Goal: Information Seeking & Learning: Learn about a topic

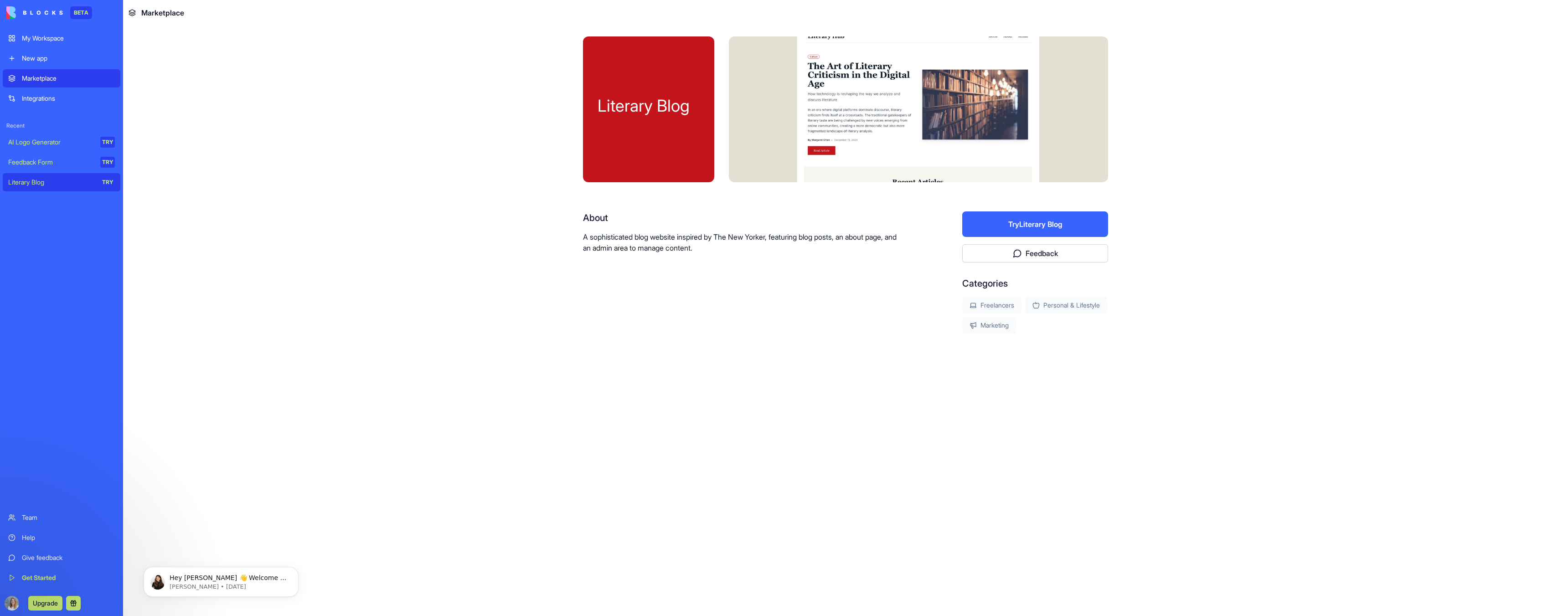
click at [59, 35] on div "My Workspace" at bounding box center [68, 38] width 93 height 9
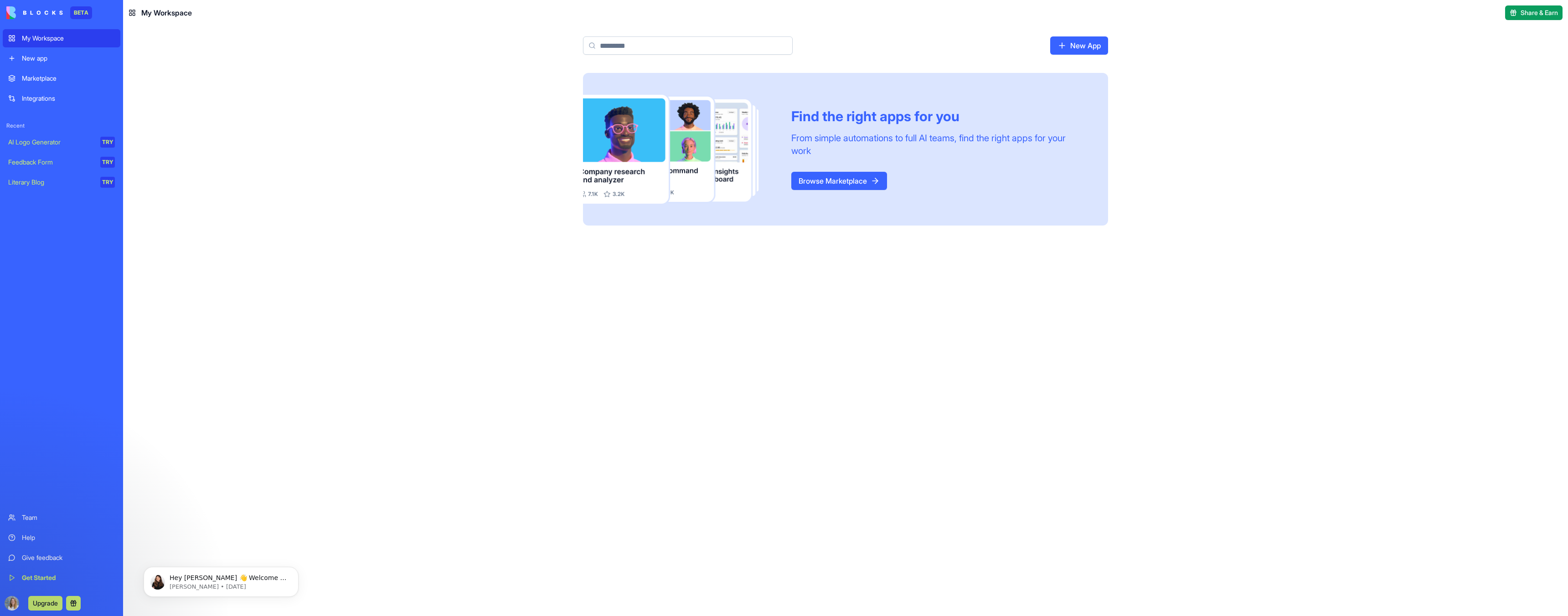
click at [670, 174] on link "Browse Marketplace" at bounding box center [839, 181] width 96 height 18
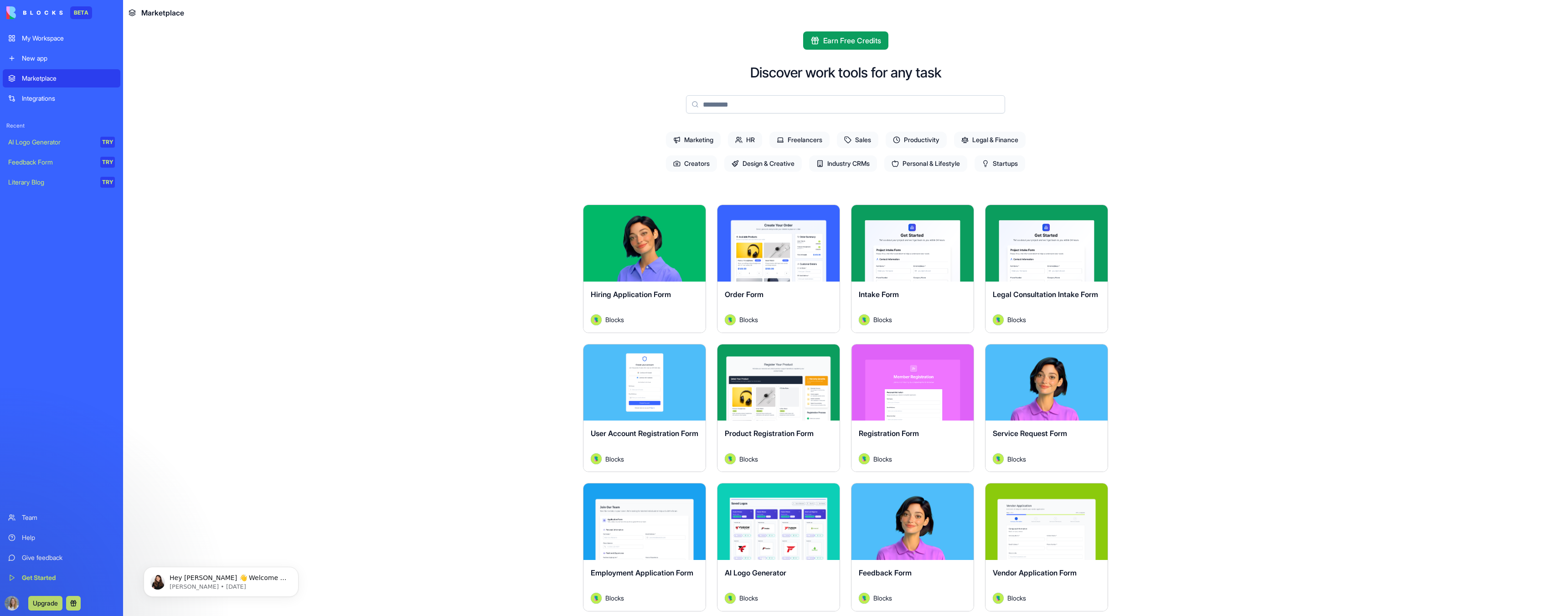
scroll to position [6, 0]
click at [670, 142] on icon at bounding box center [738, 138] width 7 height 7
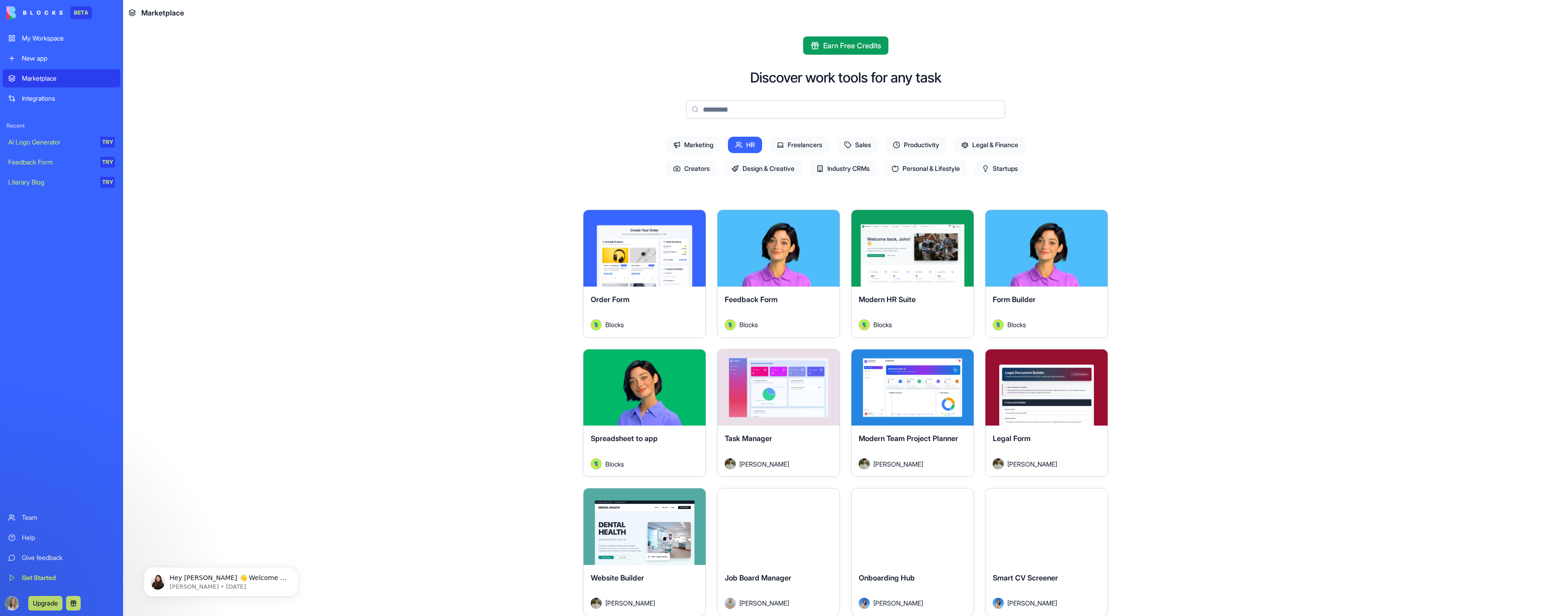
scroll to position [1, 0]
click at [670, 168] on span "Startups" at bounding box center [999, 168] width 50 height 16
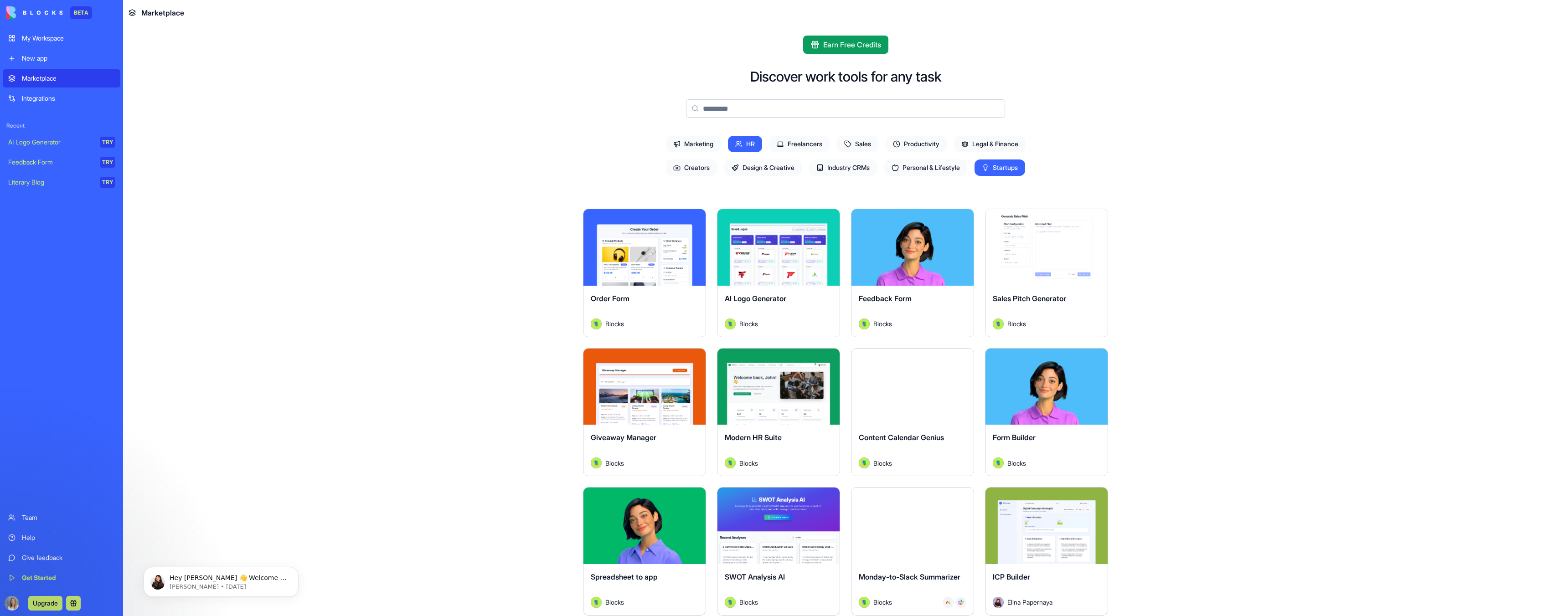
click at [670, 144] on span "HR" at bounding box center [744, 144] width 34 height 16
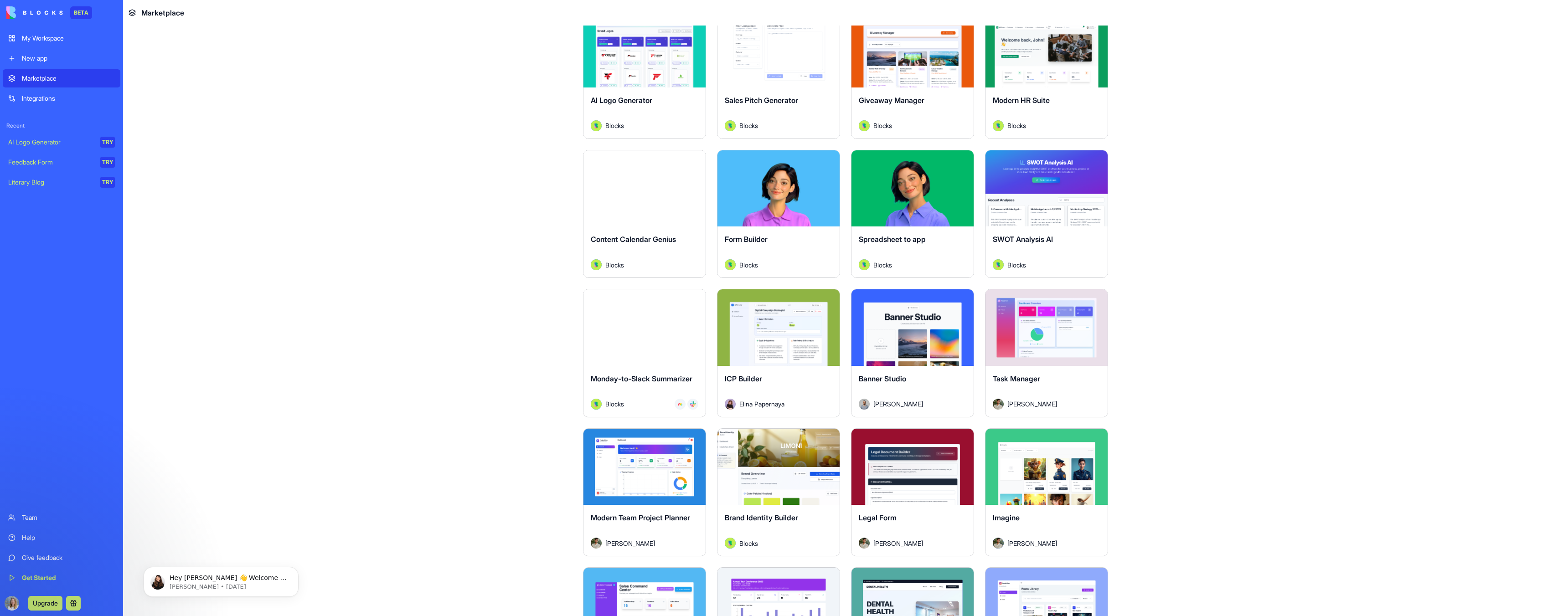
scroll to position [0, 0]
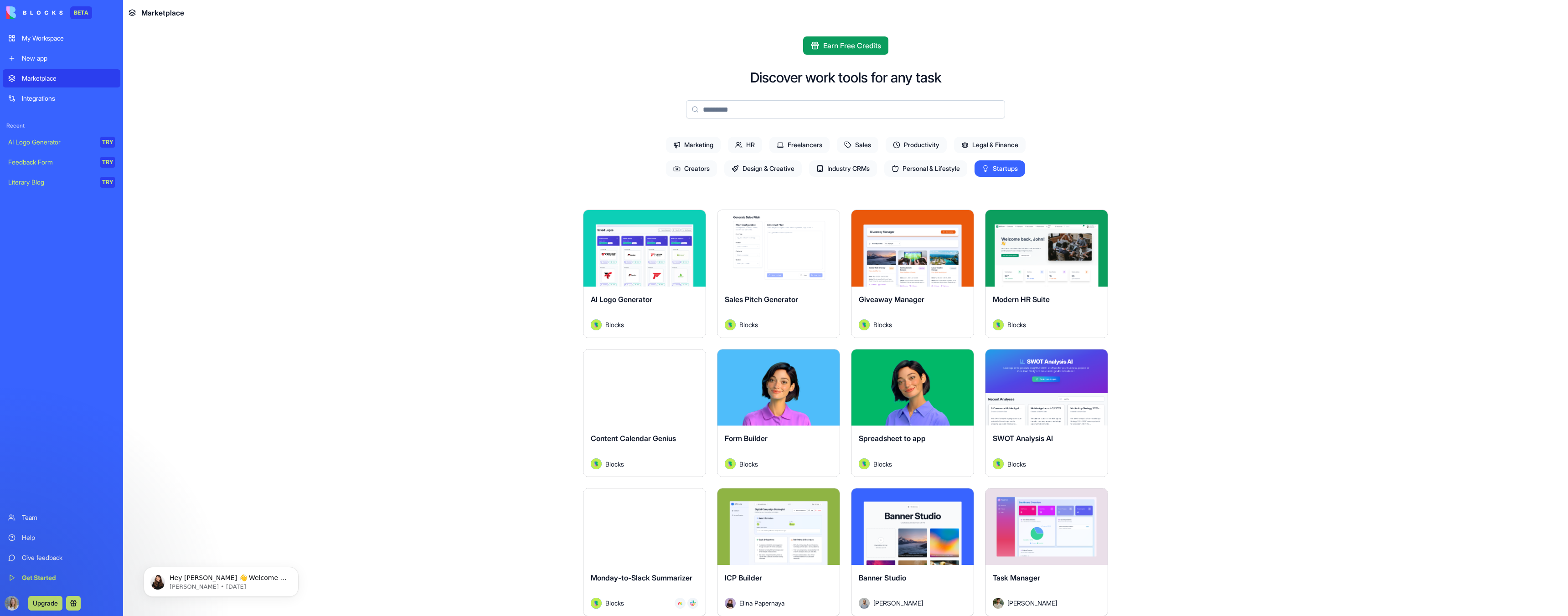
click at [670, 320] on div "Blocks" at bounding box center [1046, 324] width 108 height 11
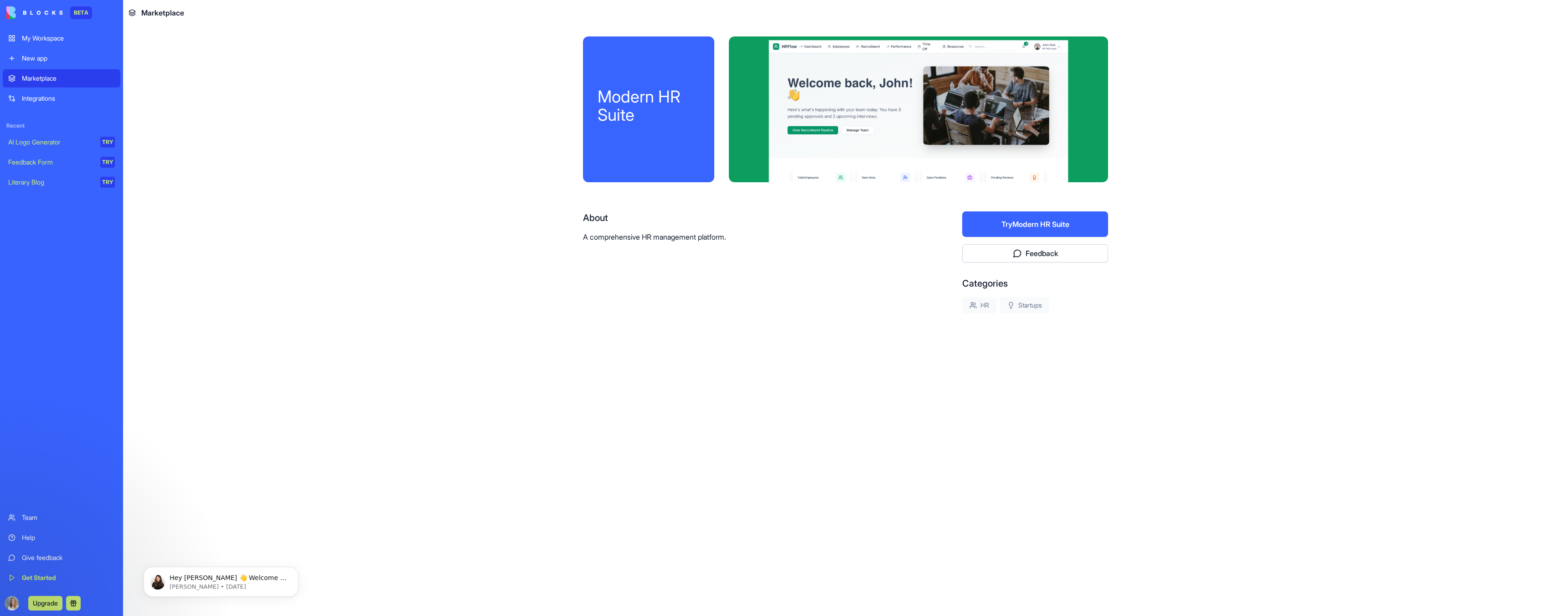
click at [670, 245] on button "Feedback" at bounding box center [1035, 254] width 146 height 18
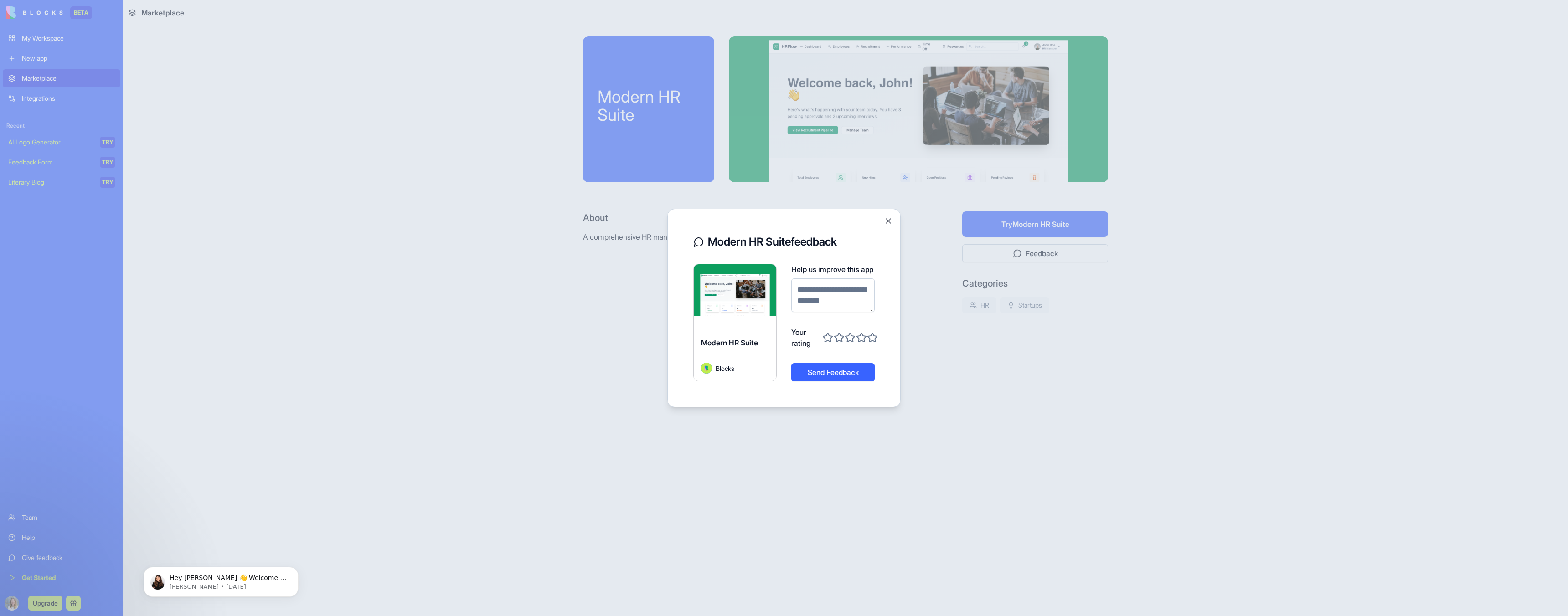
click at [670, 226] on div "Modern HR Suite feedback Explore Modern HR Suite Blocks Help us improve this ap…" at bounding box center [784, 308] width 211 height 176
click at [670, 217] on button "Close" at bounding box center [888, 221] width 9 height 9
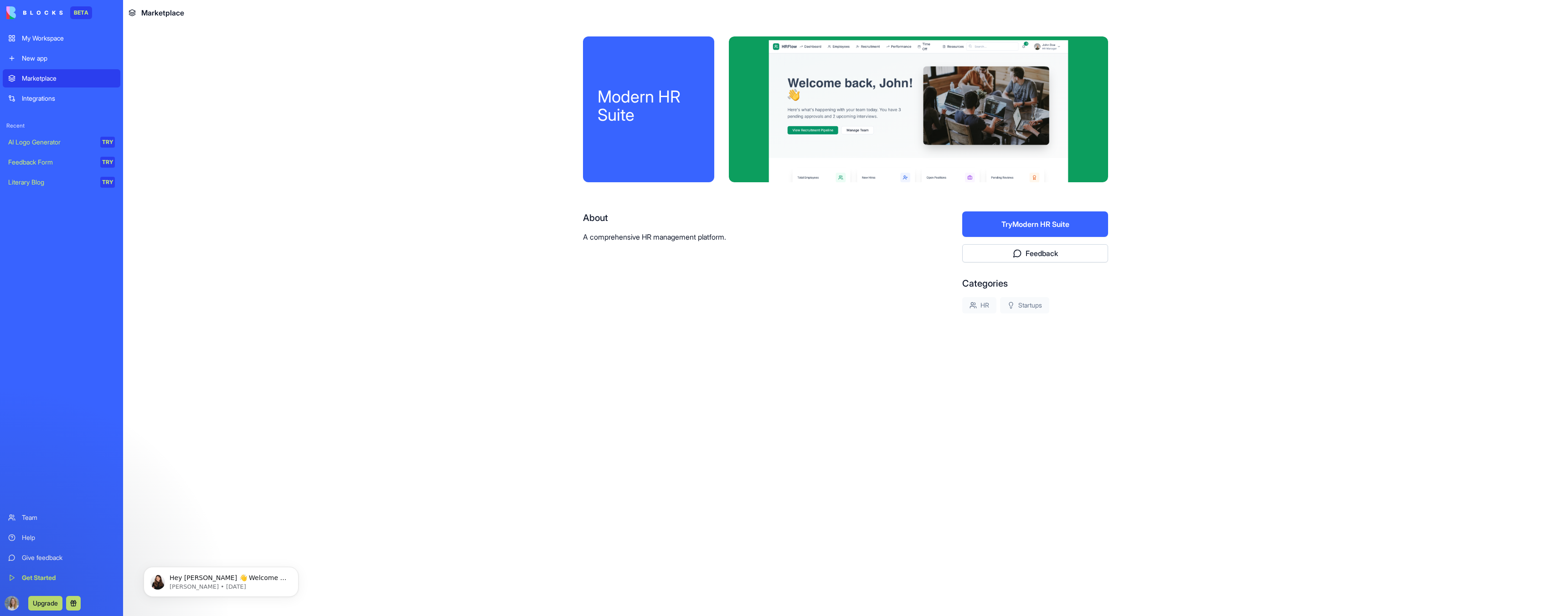
click at [670, 222] on button "Try Modern HR Suite" at bounding box center [1035, 224] width 146 height 26
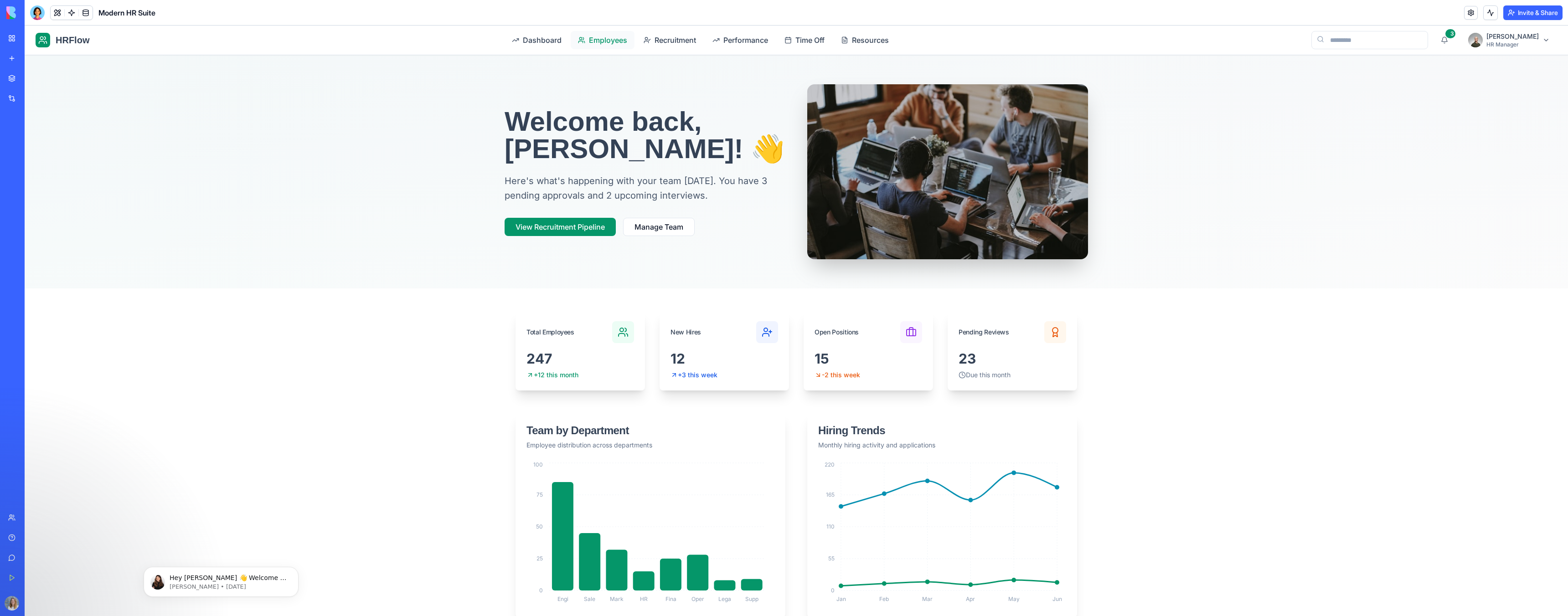
click at [614, 40] on span "Employees" at bounding box center [608, 40] width 38 height 11
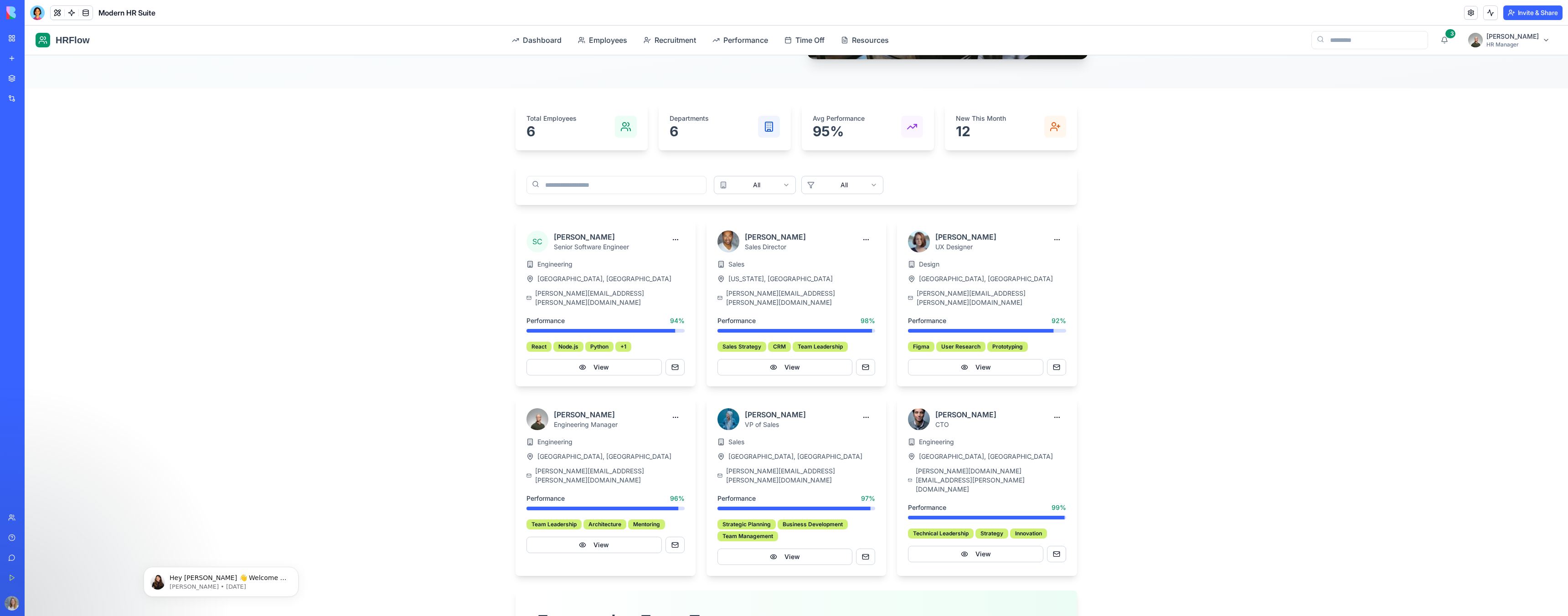
scroll to position [219, 0]
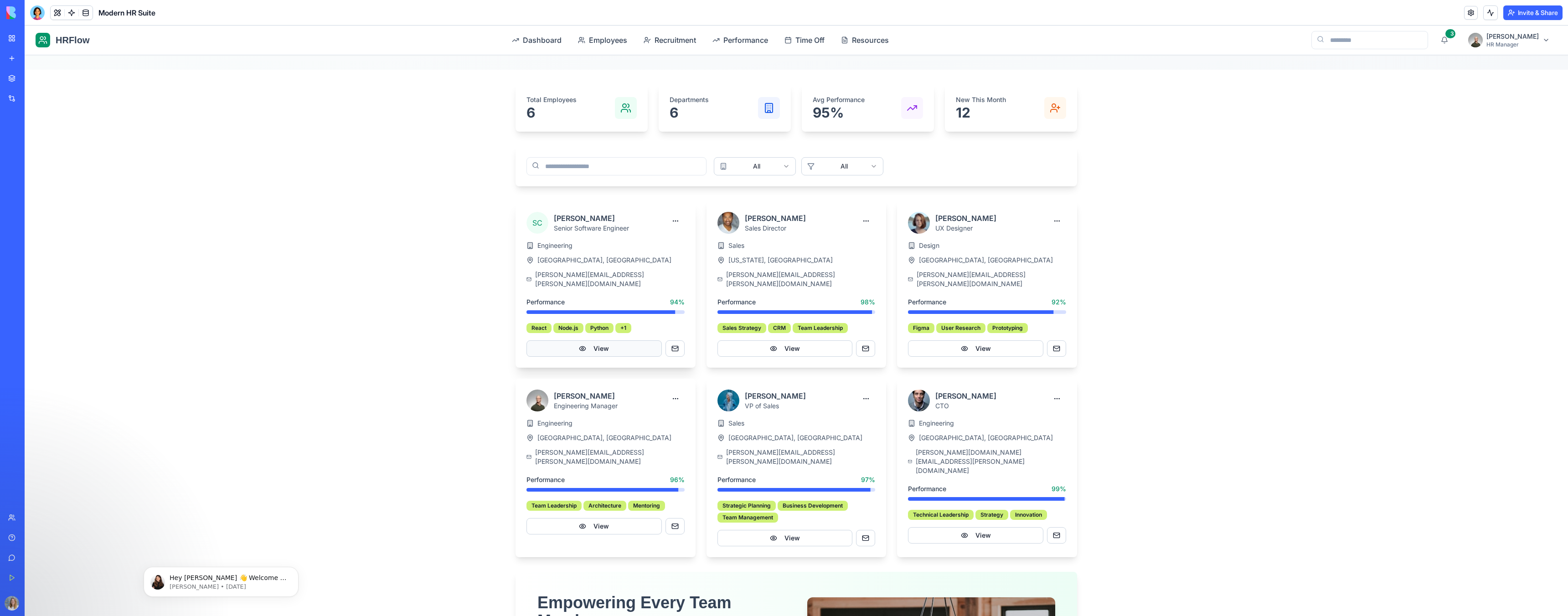
click at [623, 343] on button "View" at bounding box center [594, 348] width 135 height 16
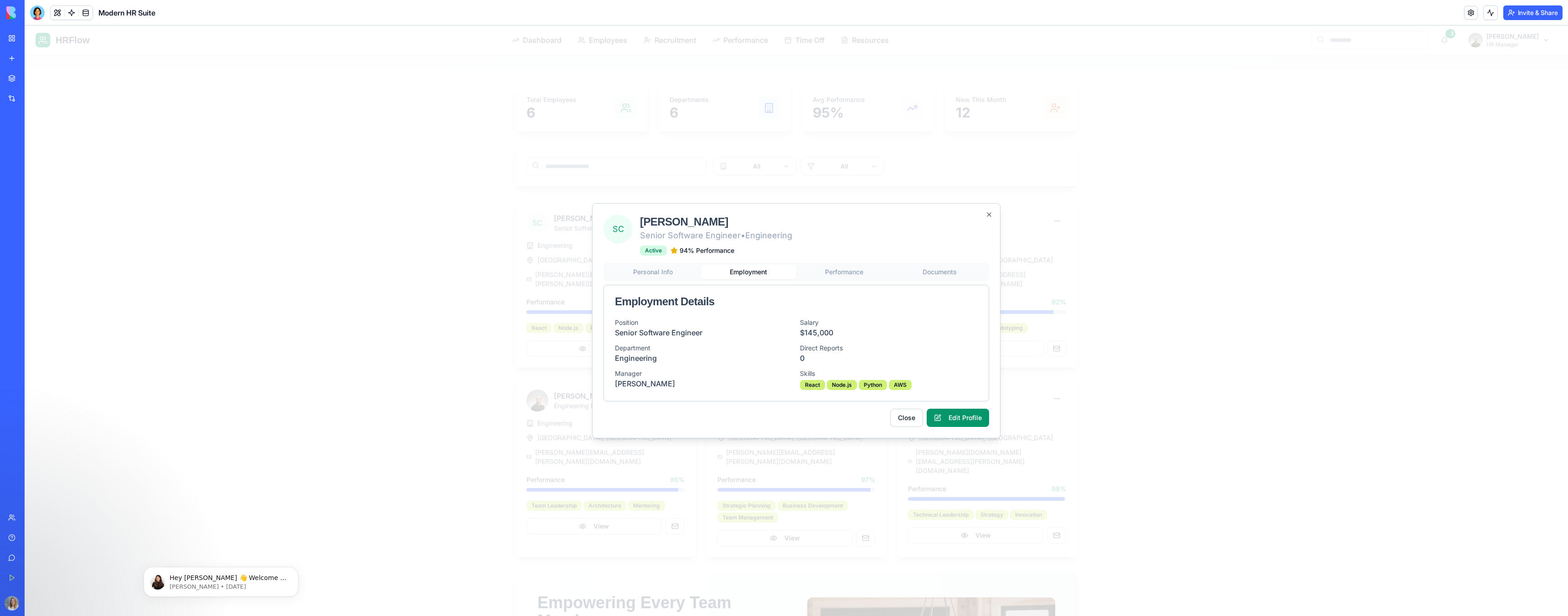
click at [670, 287] on div "Personal Info Employment Performance Documents Employment Details Position Seni…" at bounding box center [796, 332] width 386 height 138
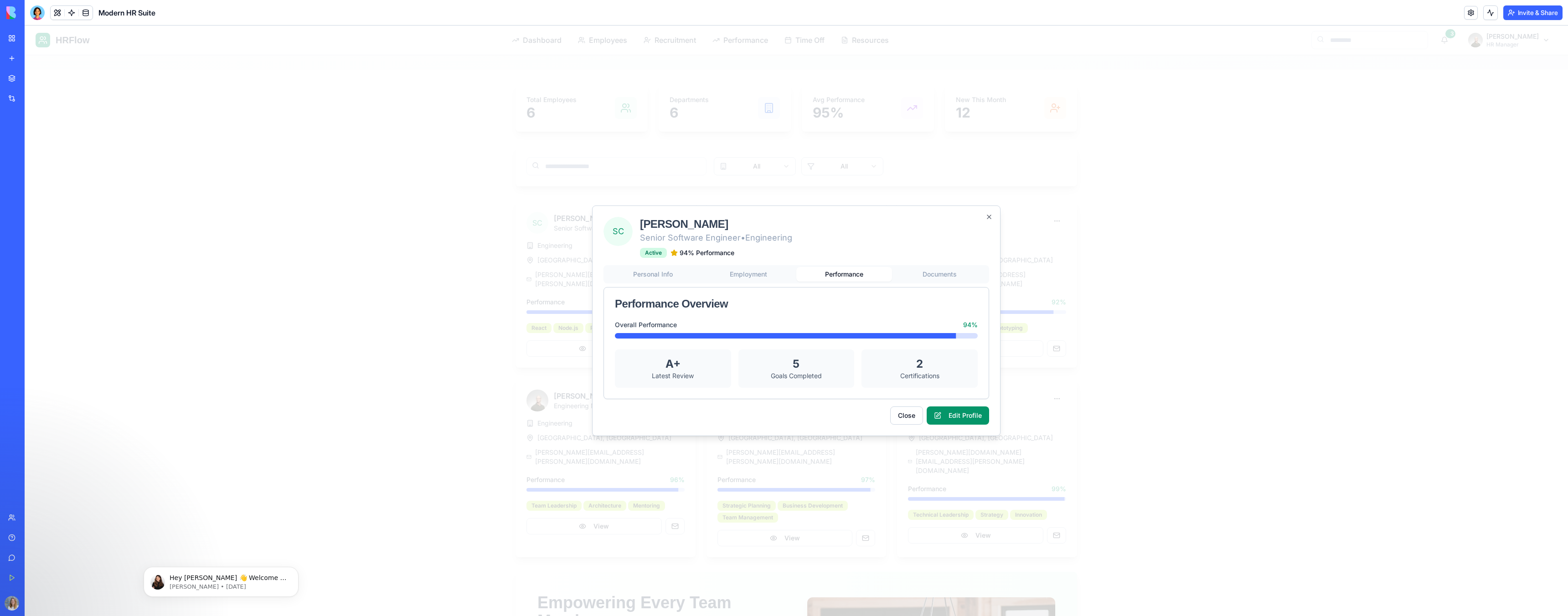
click at [670, 275] on button "Performance" at bounding box center [844, 274] width 96 height 15
click at [670, 277] on div "Personal Info Employment Performance Documents Performance Overview Overall Per…" at bounding box center [796, 332] width 386 height 134
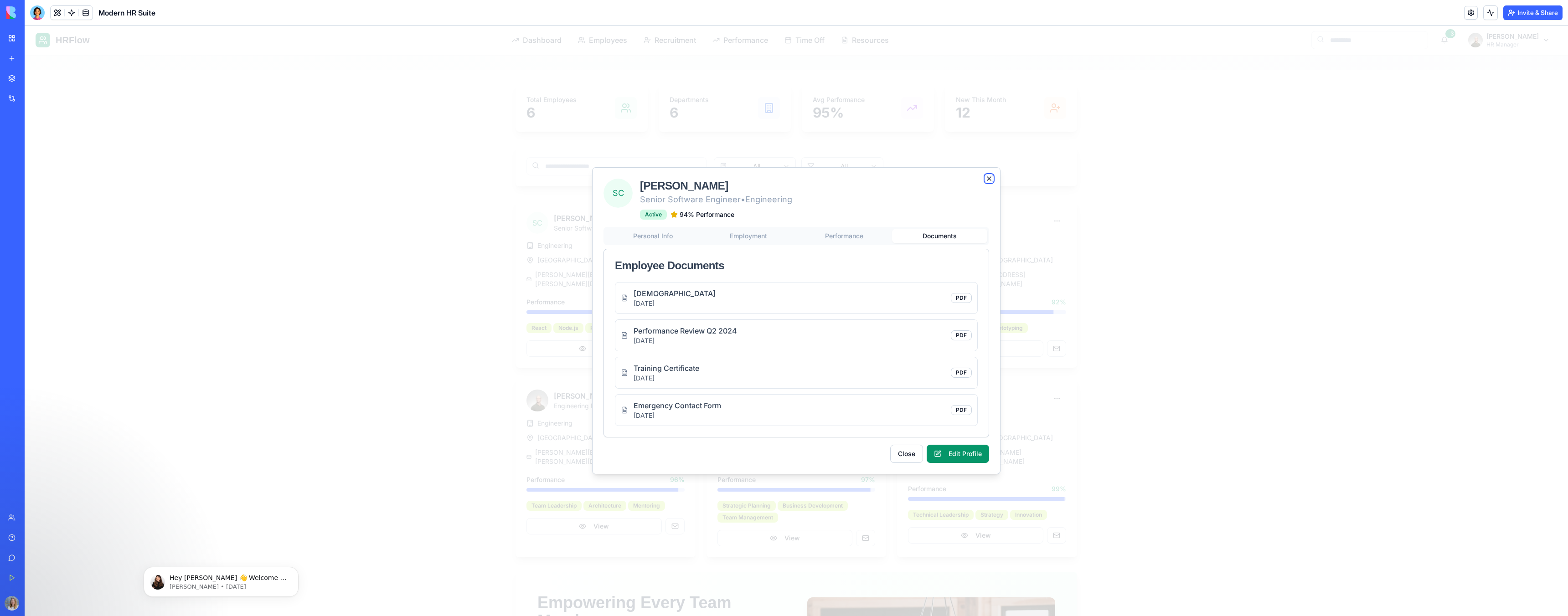
click at [670, 175] on icon "button" at bounding box center [989, 178] width 7 height 7
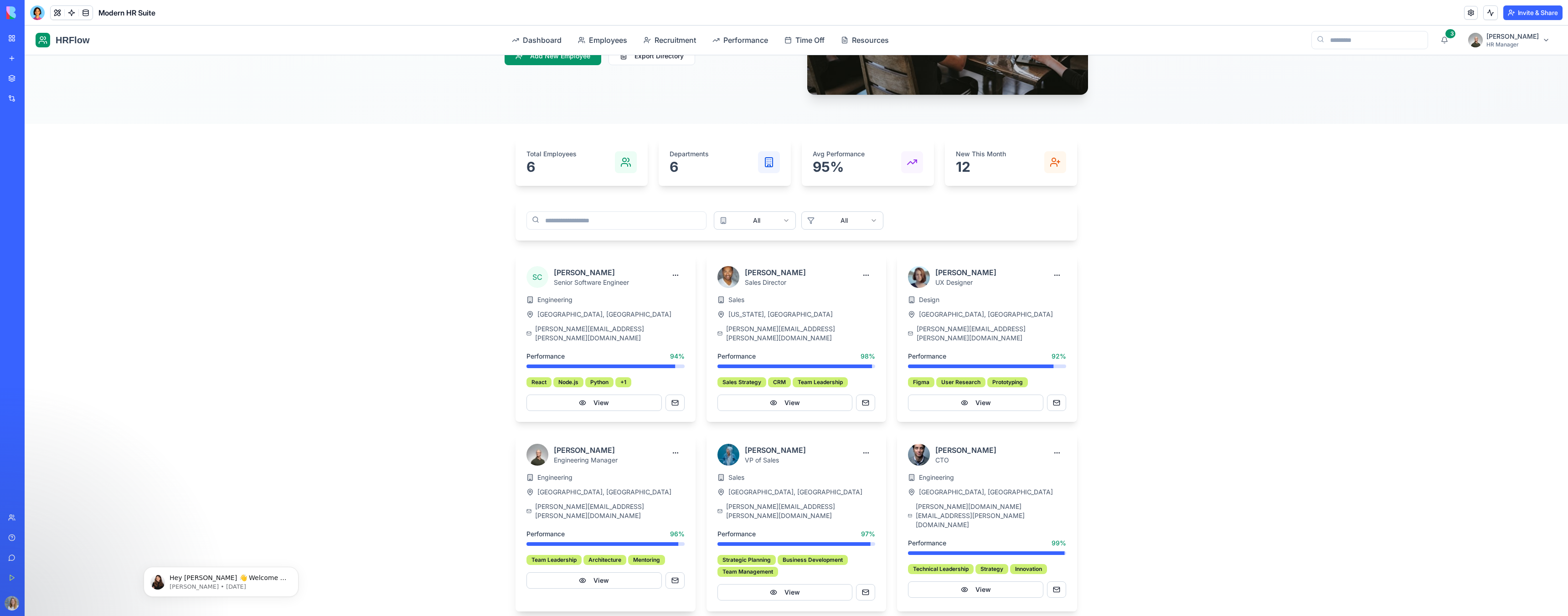
scroll to position [0, 0]
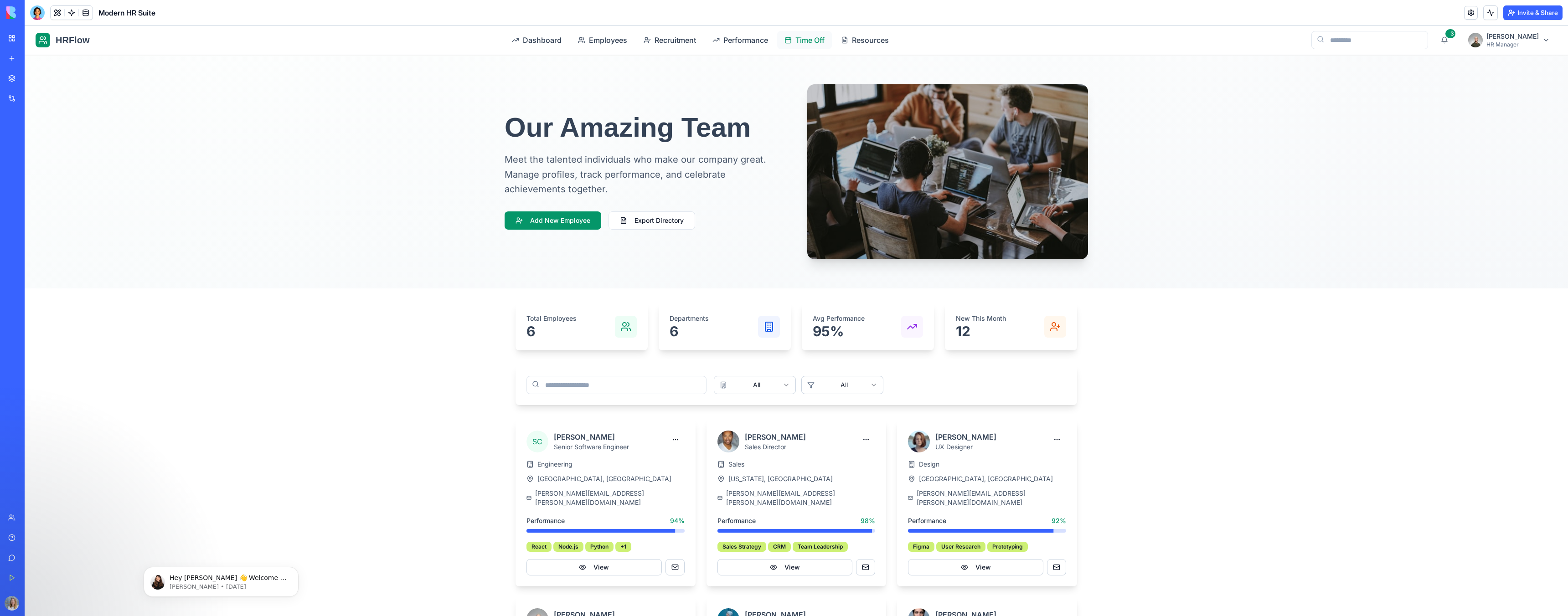
click at [670, 44] on span "Time Off" at bounding box center [809, 40] width 29 height 11
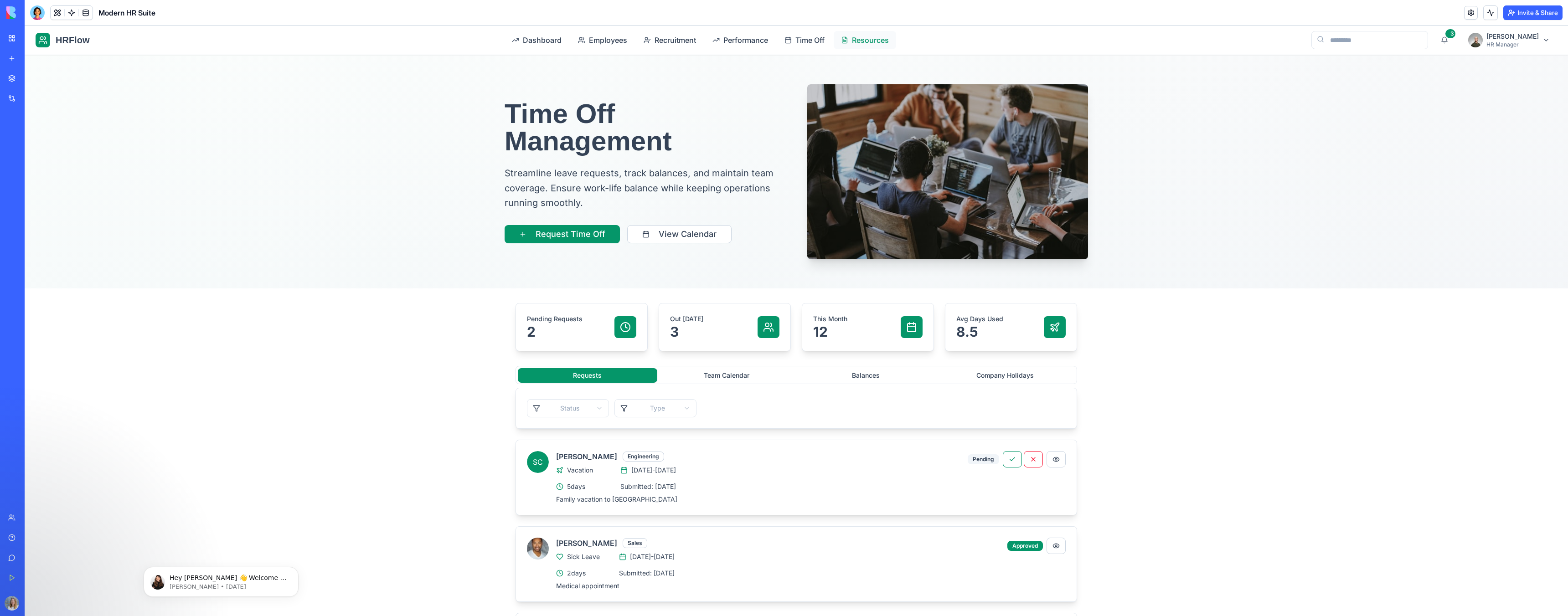
click at [670, 40] on span "Resources" at bounding box center [870, 40] width 37 height 11
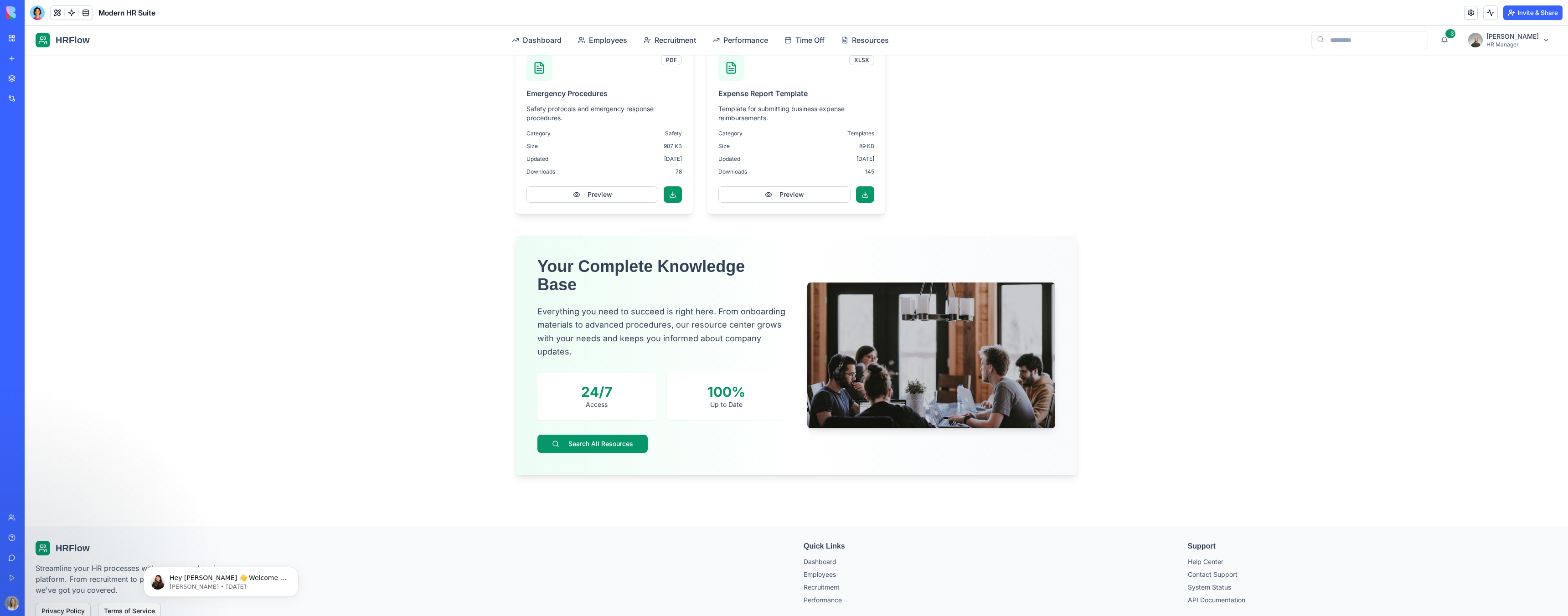
scroll to position [986, 0]
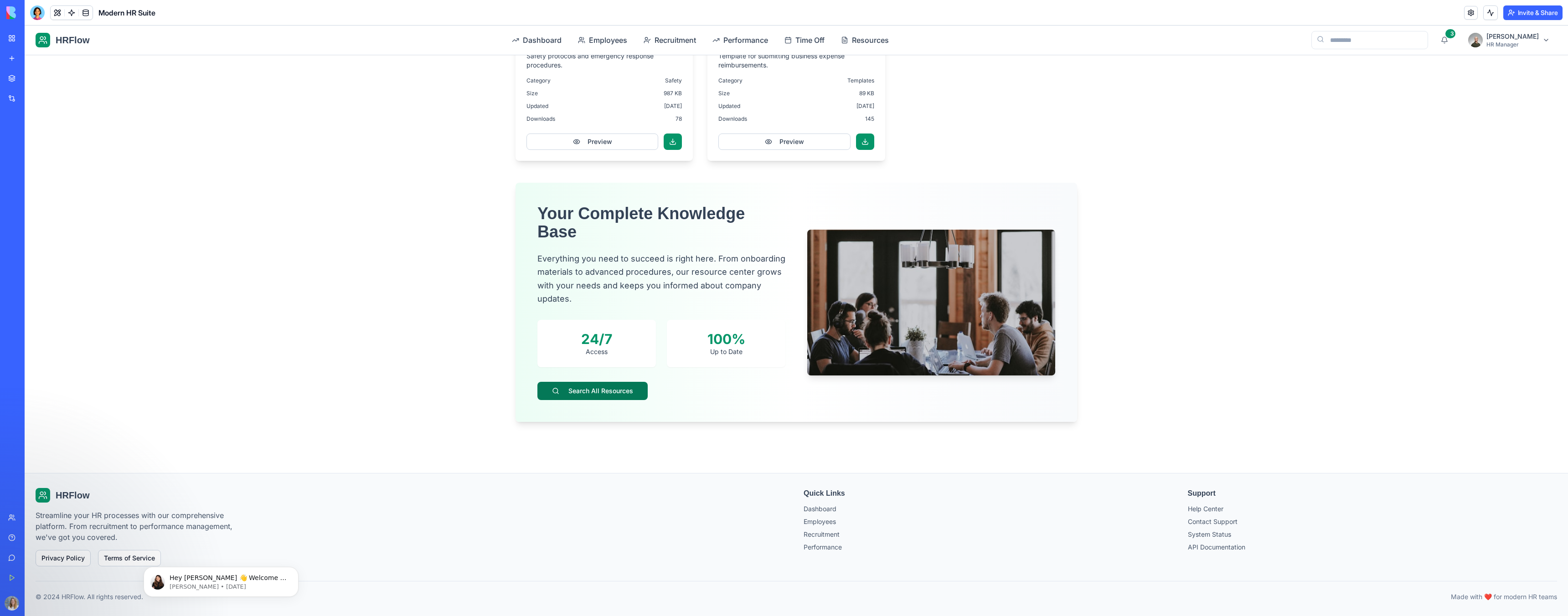
click at [584, 379] on button "Search All Resources" at bounding box center [592, 391] width 110 height 18
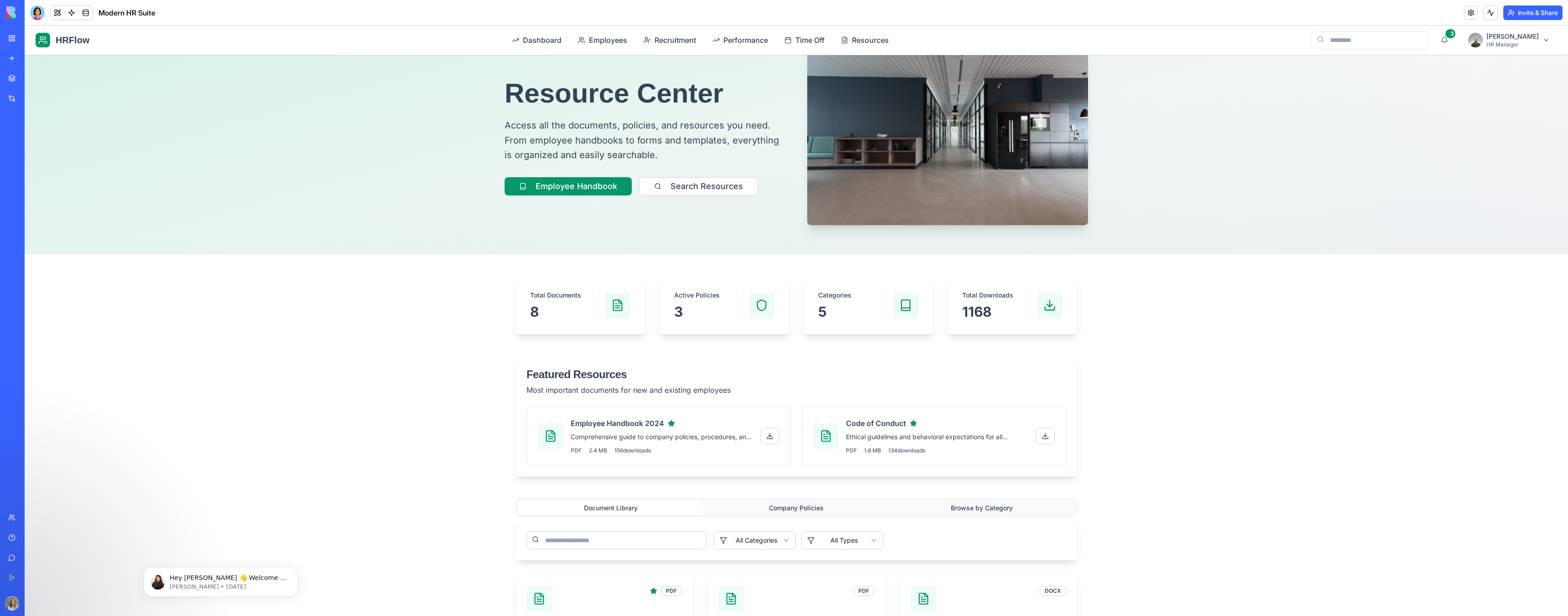
scroll to position [0, 0]
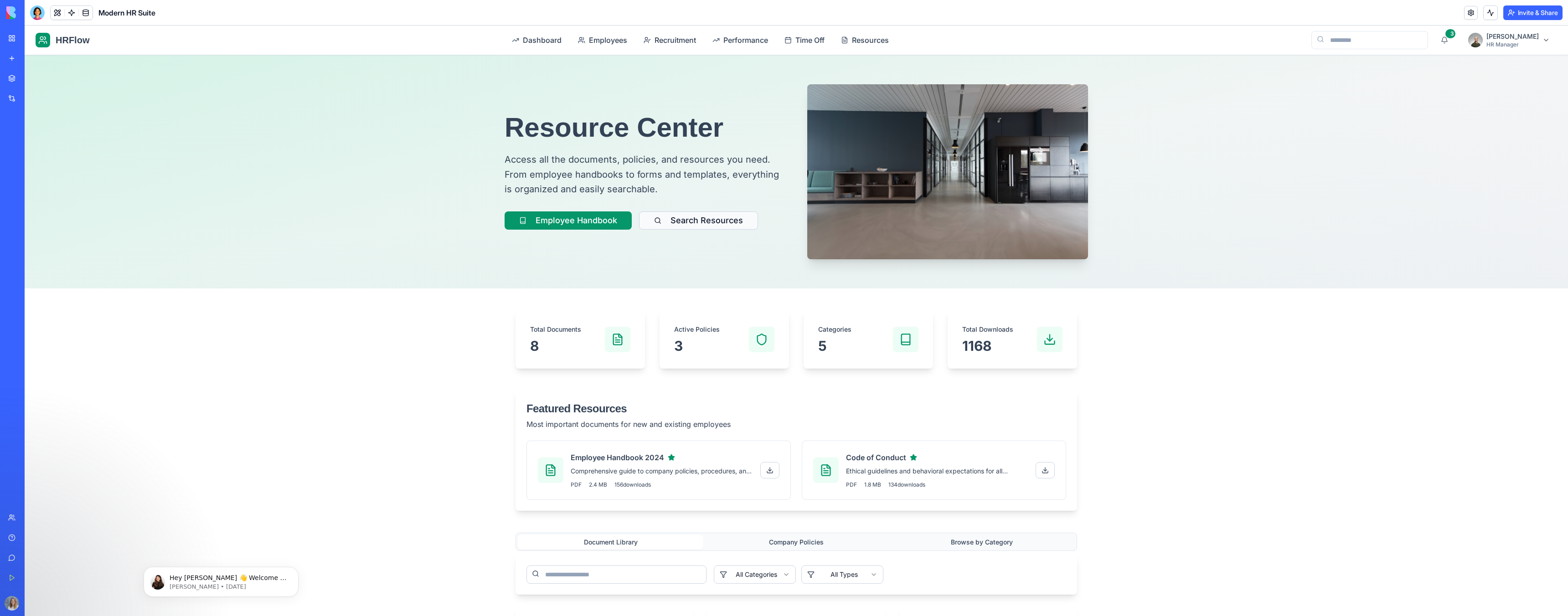
click at [670, 220] on button "Search Resources" at bounding box center [699, 221] width 119 height 18
click at [588, 219] on button "Employee Handbook" at bounding box center [568, 221] width 127 height 18
click at [34, 42] on div "My Workspace" at bounding box center [28, 38] width 12 height 9
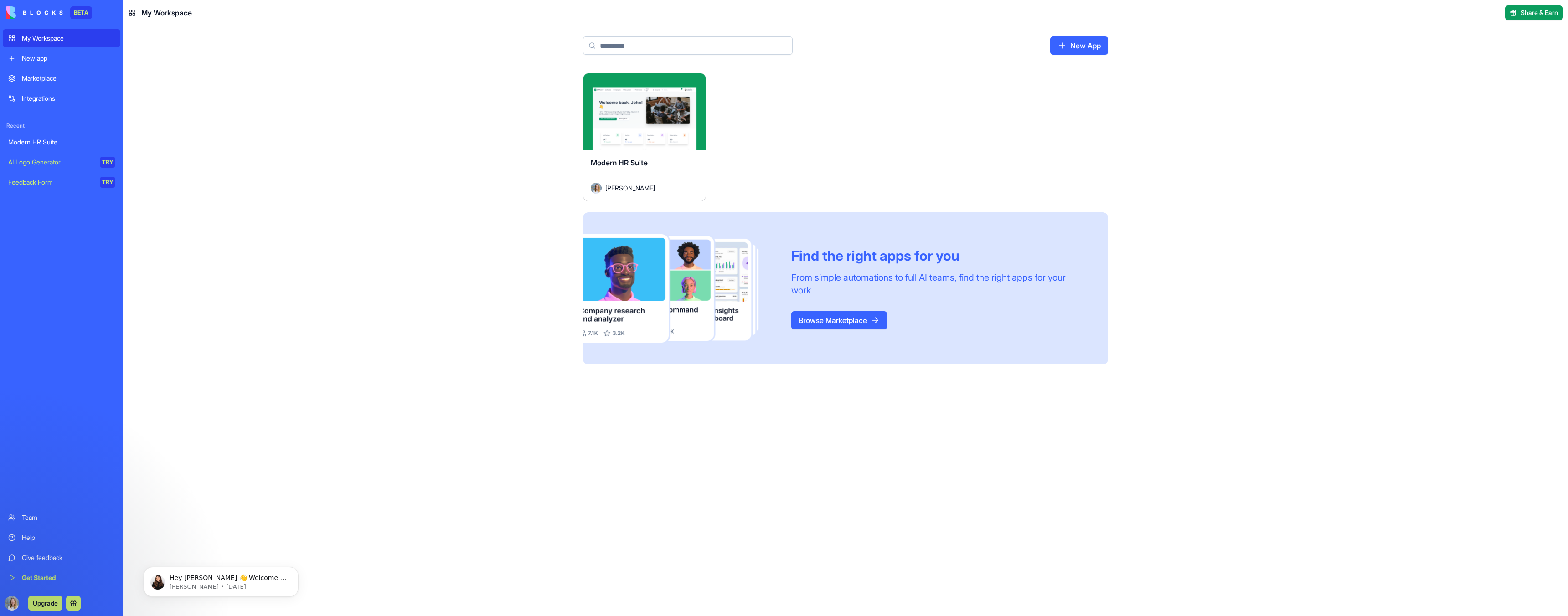
click at [670, 52] on link "New App" at bounding box center [1079, 45] width 58 height 18
